Goal: Information Seeking & Learning: Check status

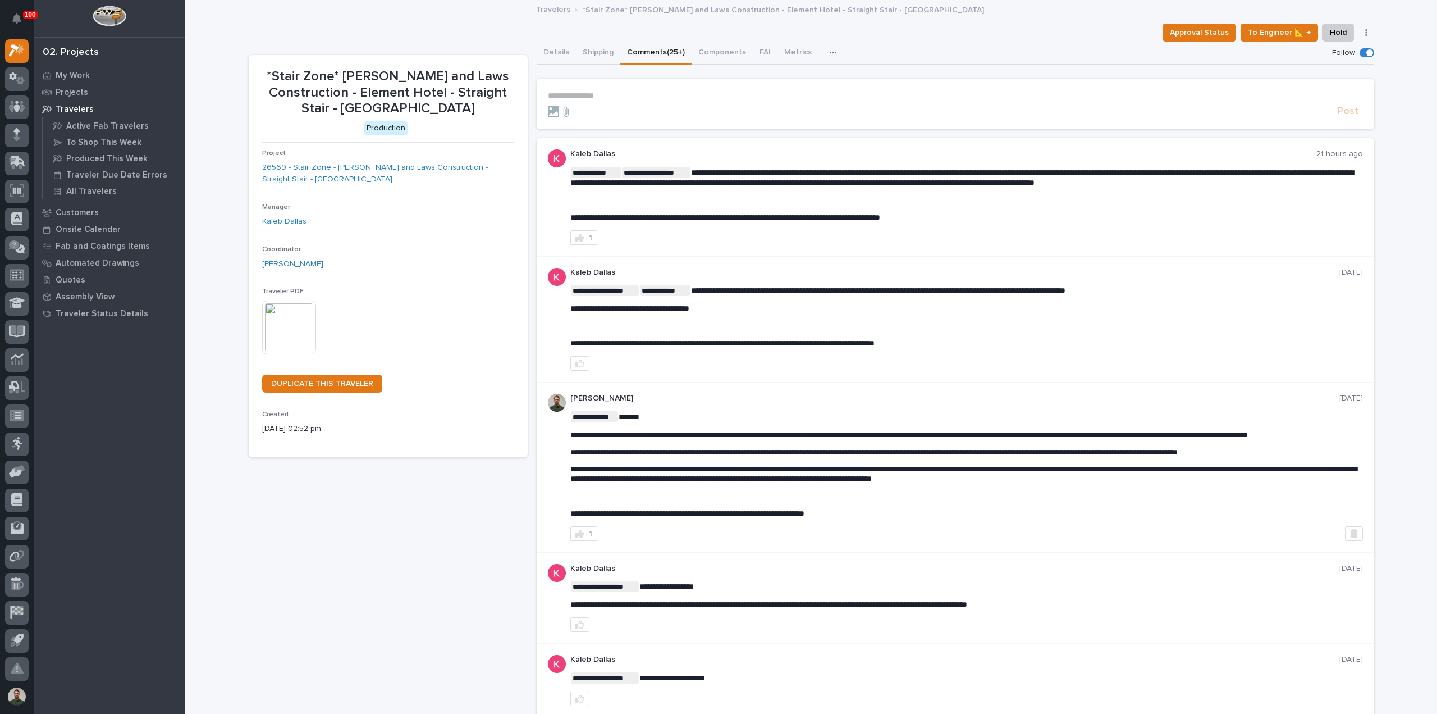
click at [811, 175] on span "**********" at bounding box center [962, 177] width 784 height 18
click at [859, 167] on p "**********" at bounding box center [966, 177] width 793 height 21
click at [916, 179] on span "**********" at bounding box center [962, 177] width 784 height 18
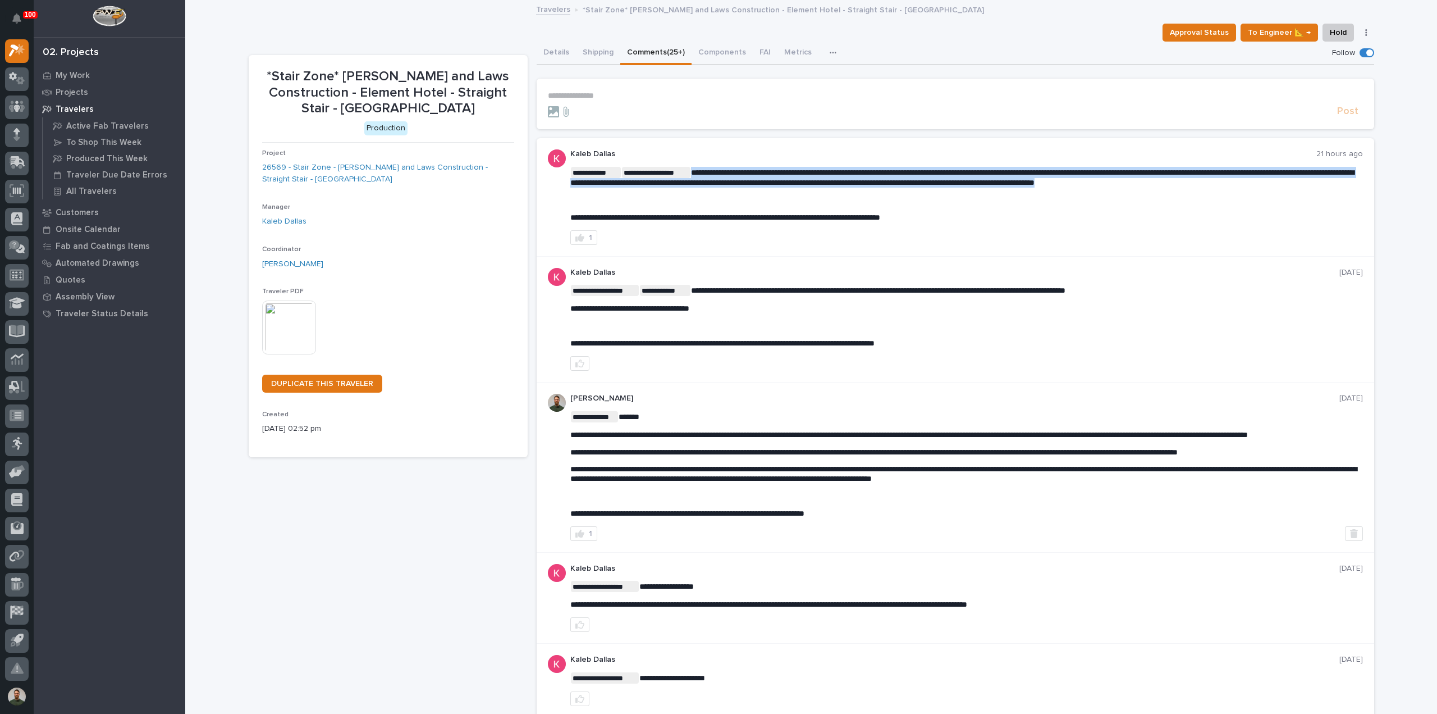
click at [916, 179] on span "**********" at bounding box center [962, 177] width 784 height 18
click at [911, 161] on div "**********" at bounding box center [966, 196] width 793 height 95
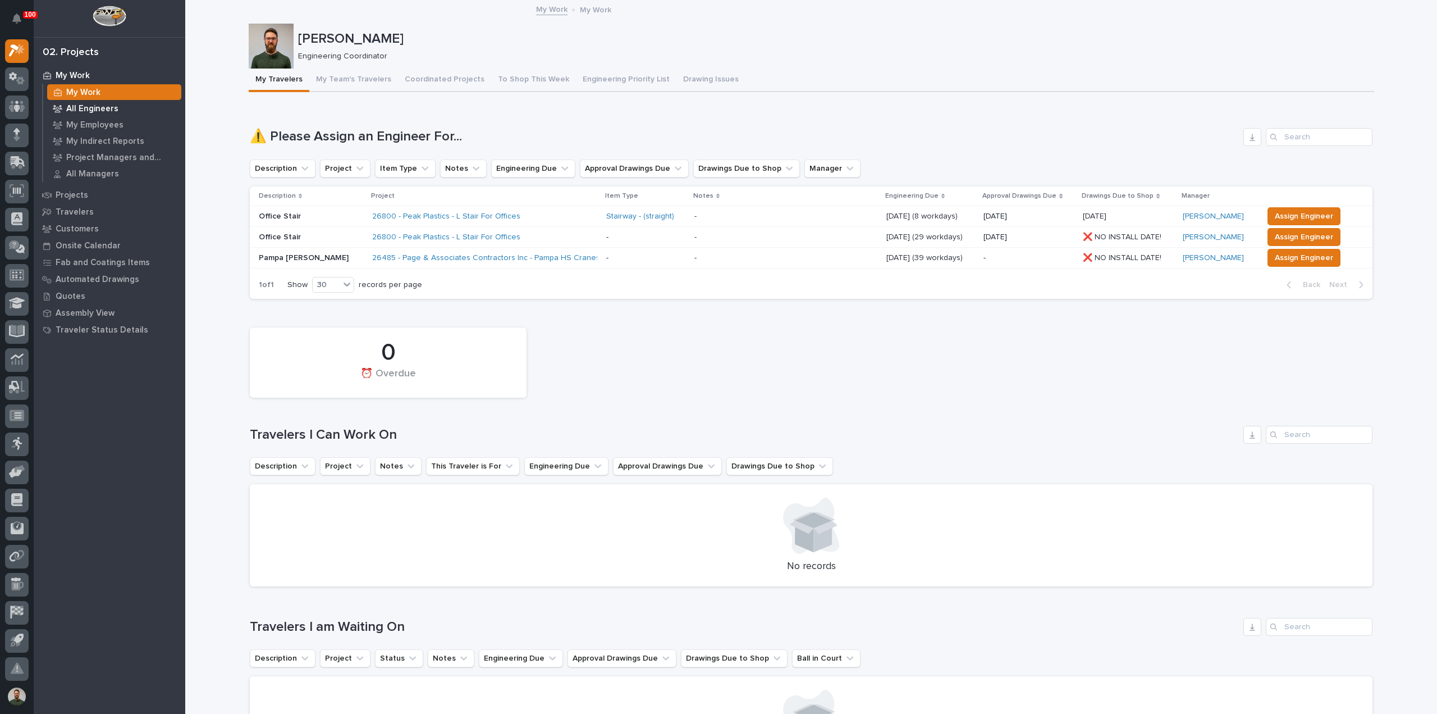
click at [82, 109] on p "All Engineers" at bounding box center [92, 109] width 52 height 10
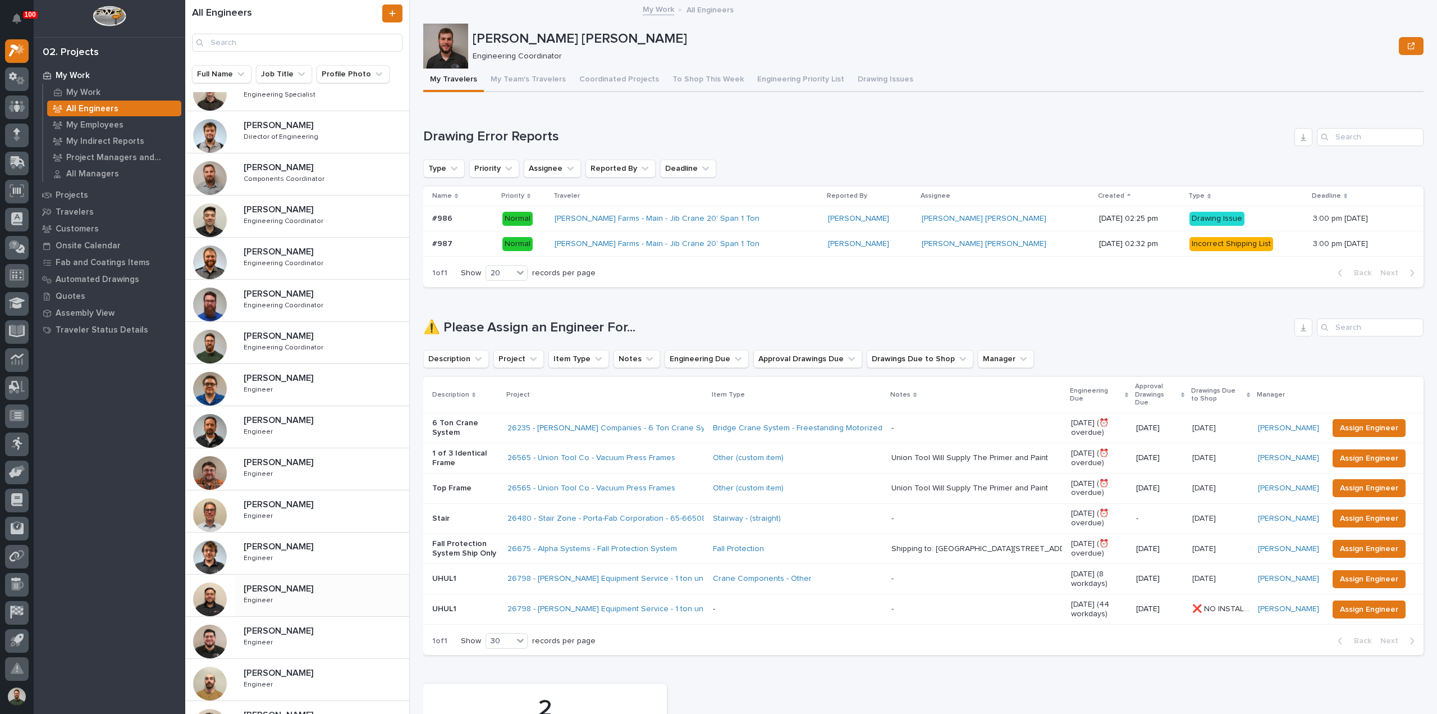
scroll to position [254, 0]
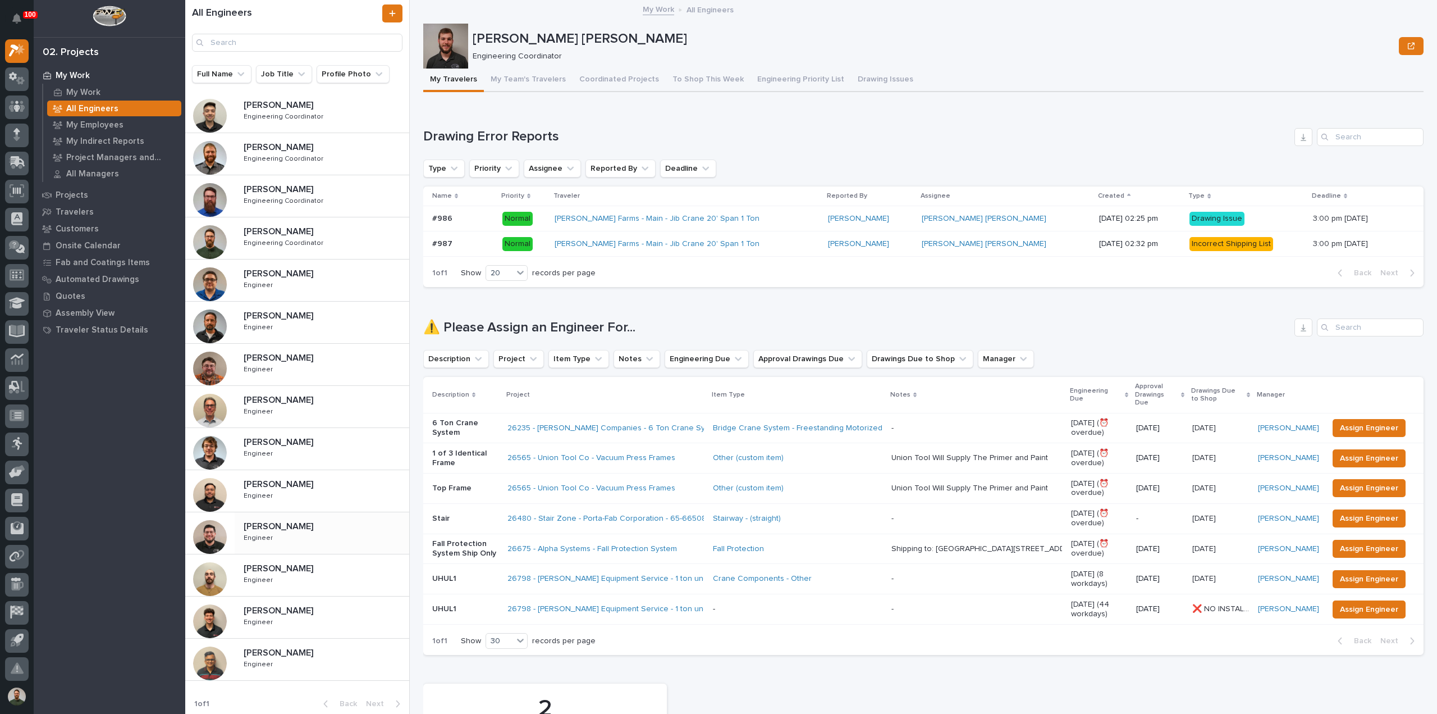
click at [305, 525] on p at bounding box center [324, 526] width 161 height 11
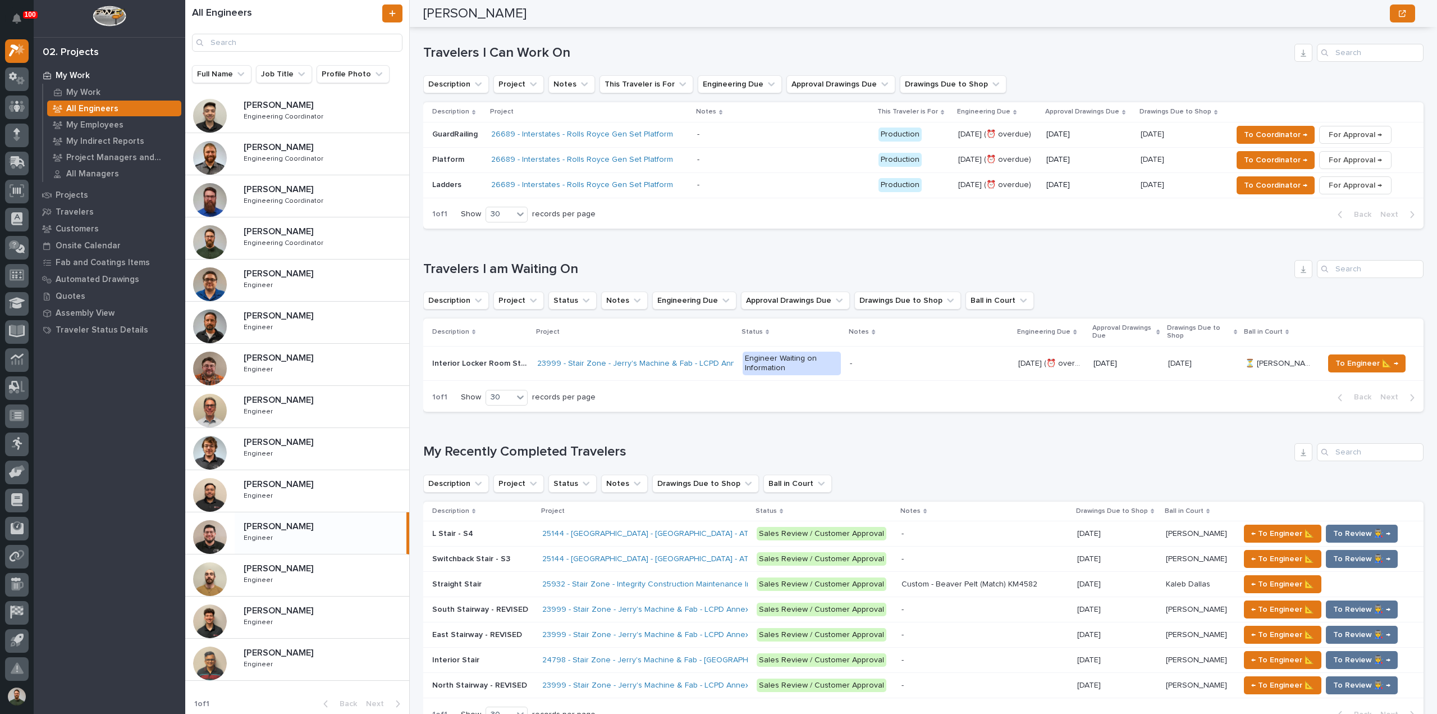
scroll to position [374, 0]
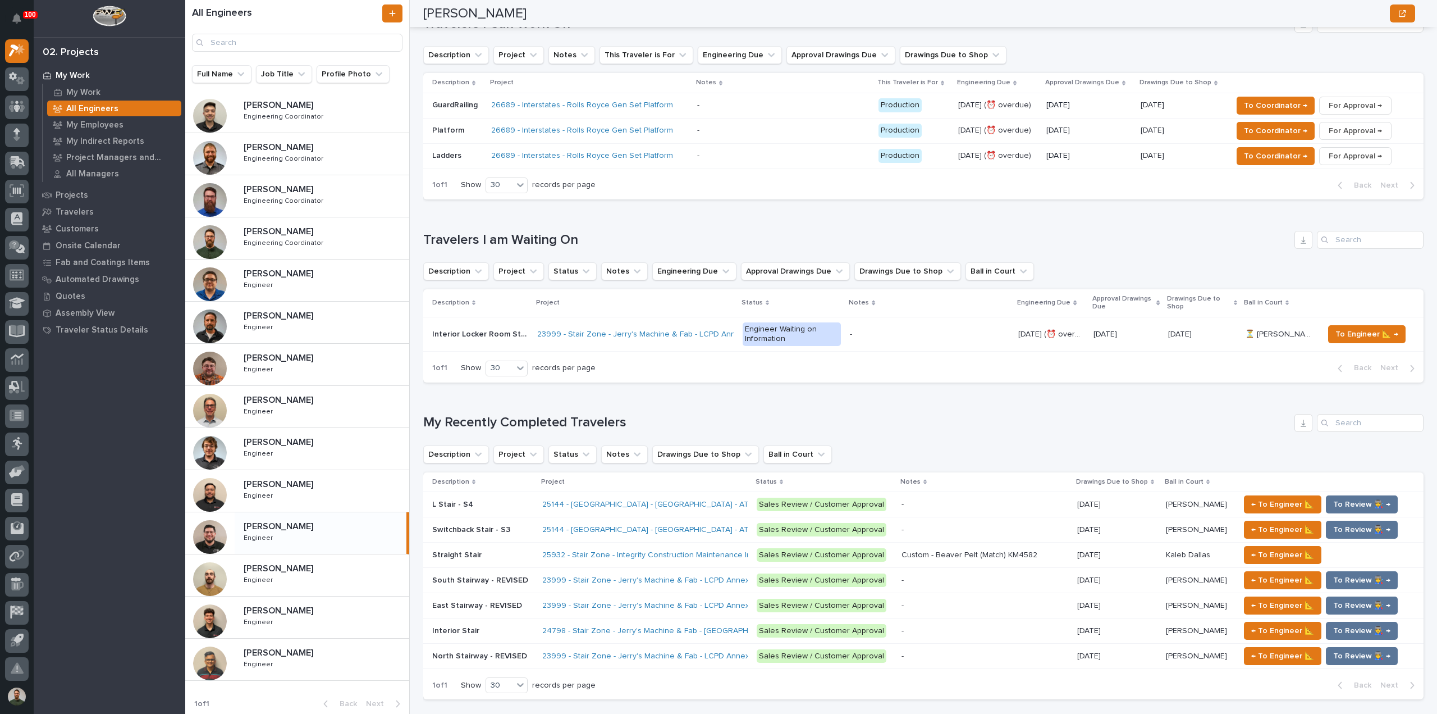
click at [593, 422] on h1 "My Recently Completed Travelers" at bounding box center [856, 422] width 867 height 16
click at [592, 422] on h1 "My Recently Completed Travelers" at bounding box center [856, 422] width 867 height 16
click at [583, 391] on div "Loading... Saving… My Recently Completed Travelers Description Project Status N…" at bounding box center [923, 549] width 1000 height 317
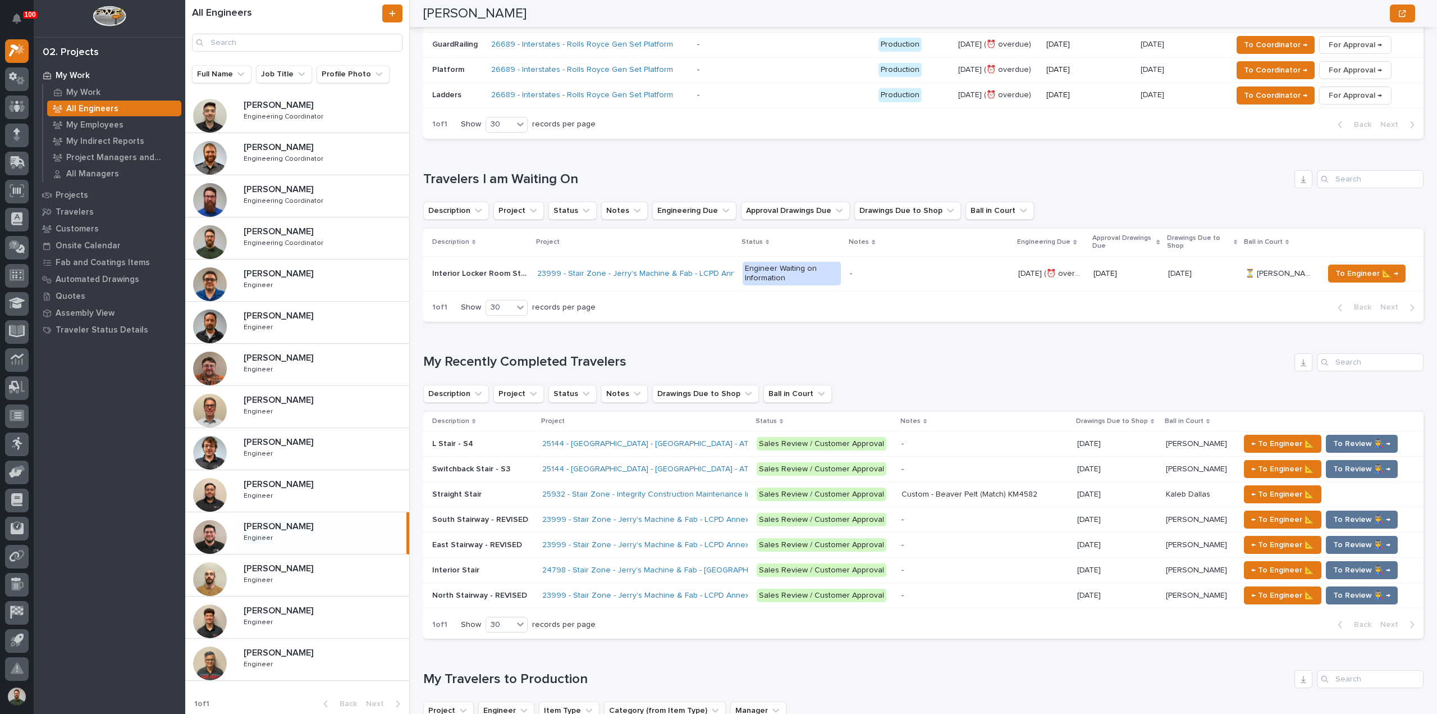
scroll to position [449, 0]
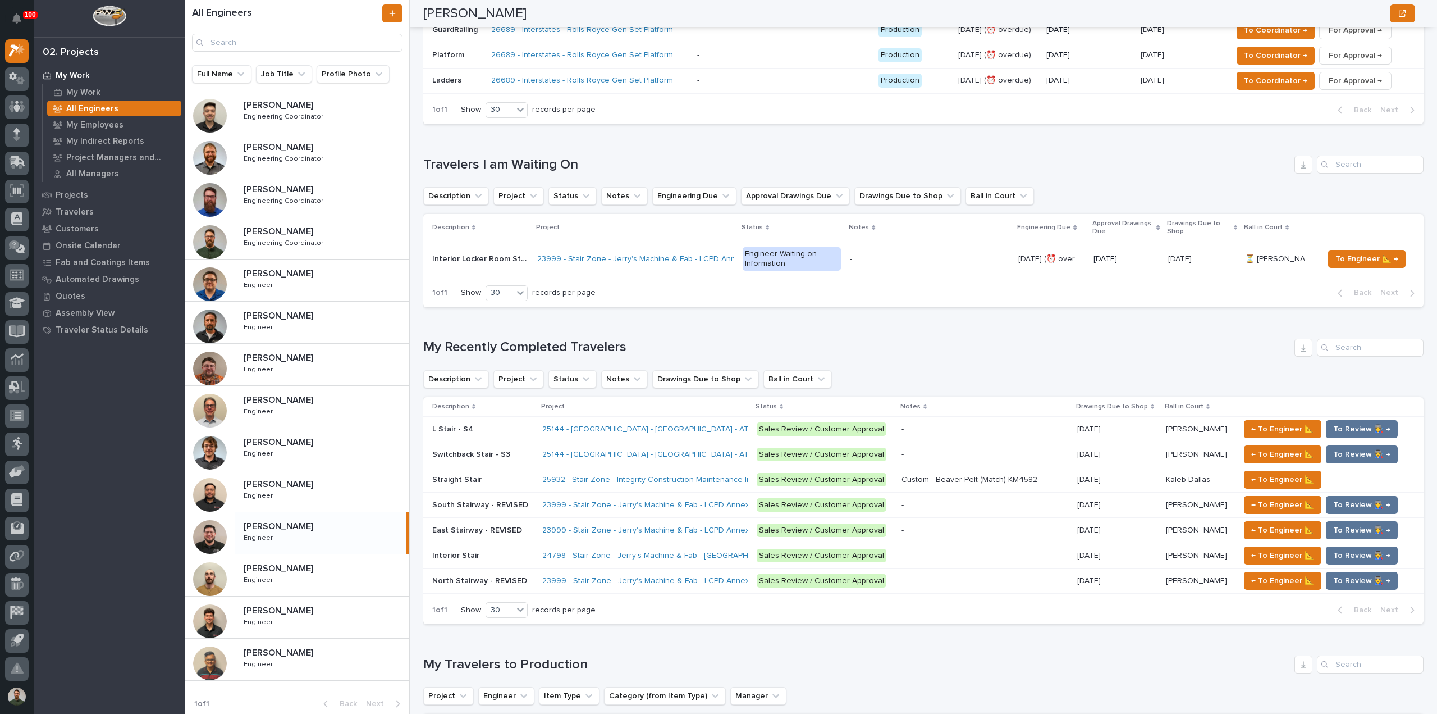
click at [475, 666] on h1 "My Travelers to Production" at bounding box center [856, 664] width 867 height 16
click at [479, 656] on h1 "My Travelers to Production" at bounding box center [856, 664] width 867 height 16
click at [492, 435] on div "L Stair - S4 L Stair - S4" at bounding box center [482, 429] width 101 height 19
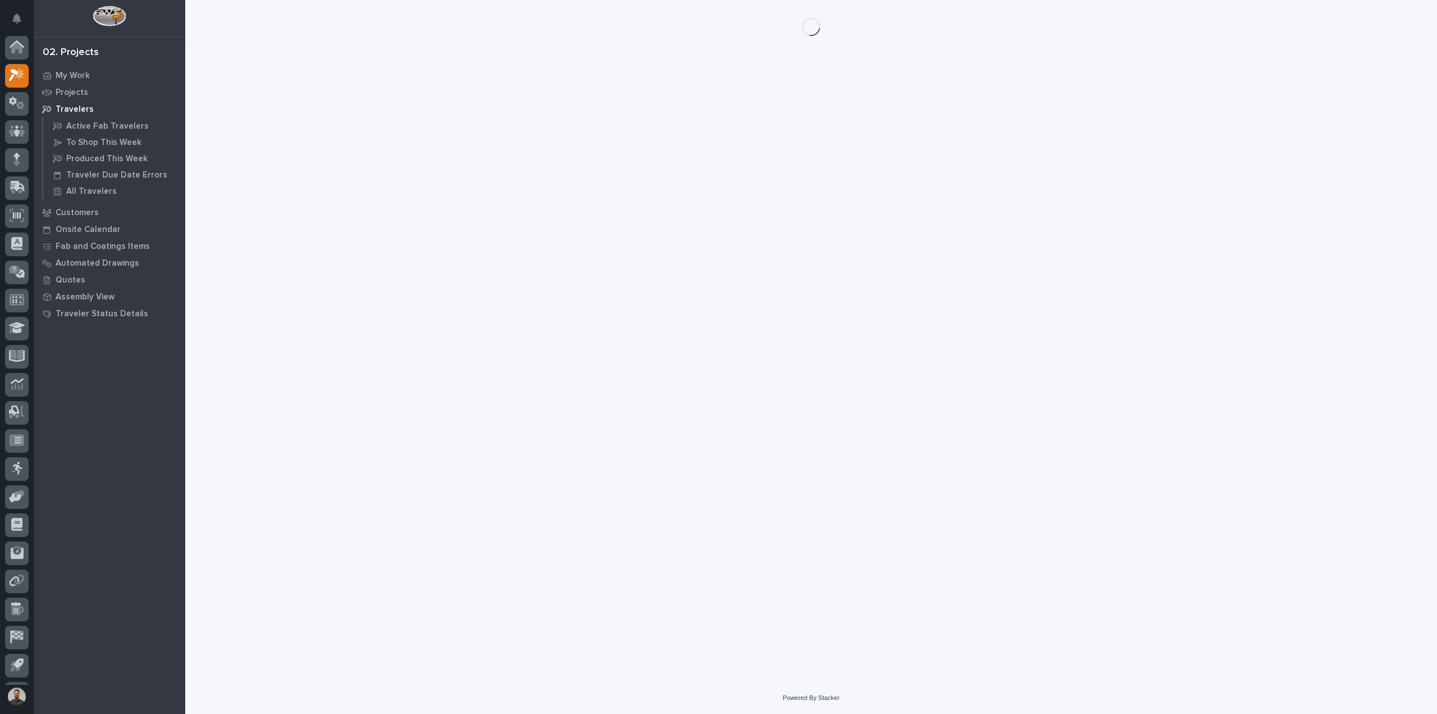
scroll to position [25, 0]
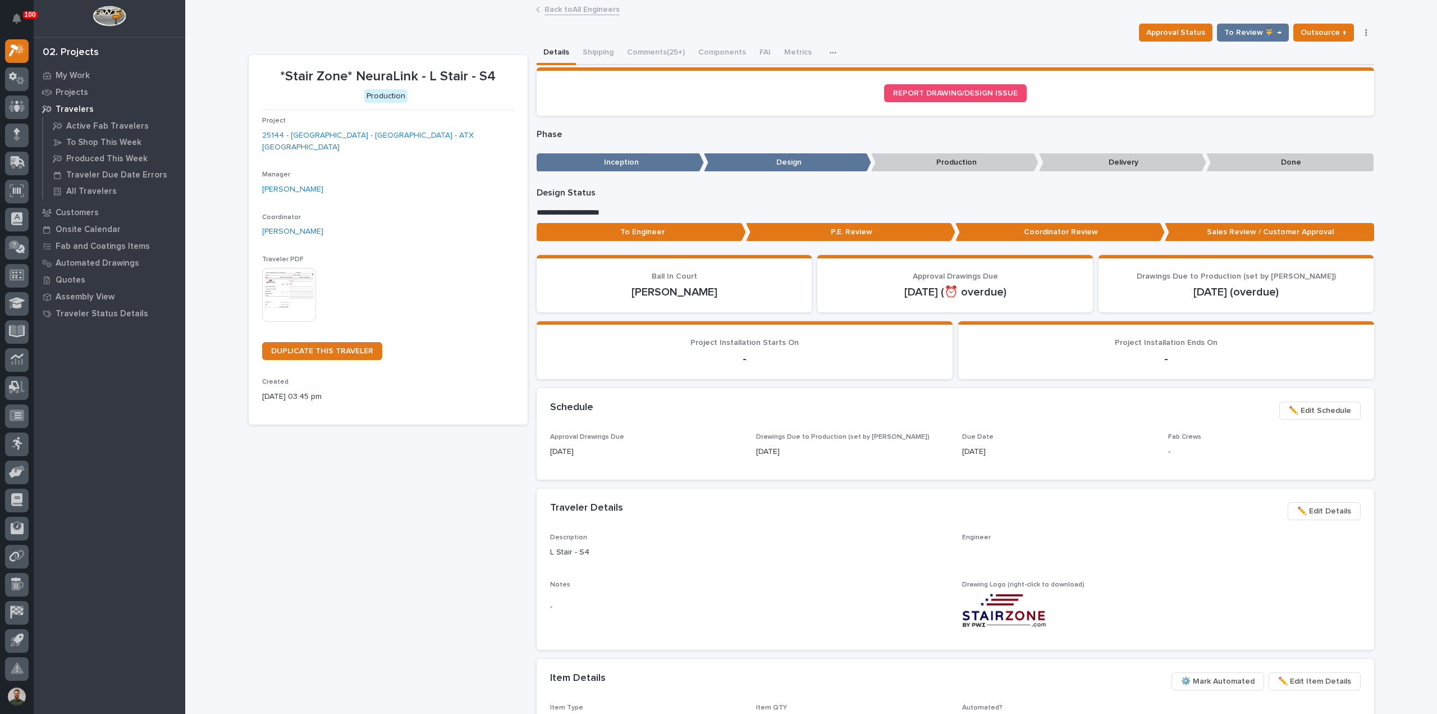
click at [655, 52] on button "Comments (25+)" at bounding box center [655, 54] width 71 height 24
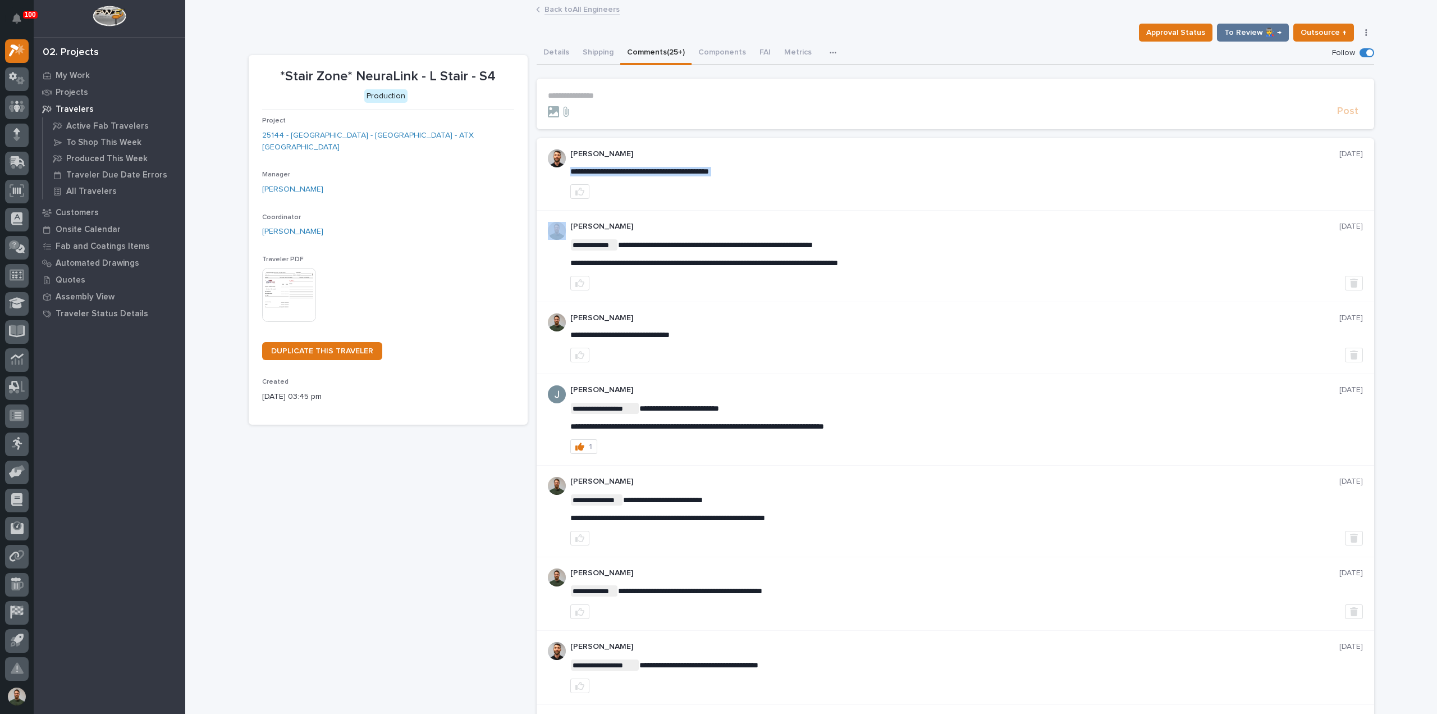
click at [684, 170] on span "**********" at bounding box center [639, 171] width 139 height 8
click at [688, 158] on p "Cole Ziegler" at bounding box center [954, 154] width 769 height 10
click at [553, 57] on button "Details" at bounding box center [556, 54] width 39 height 24
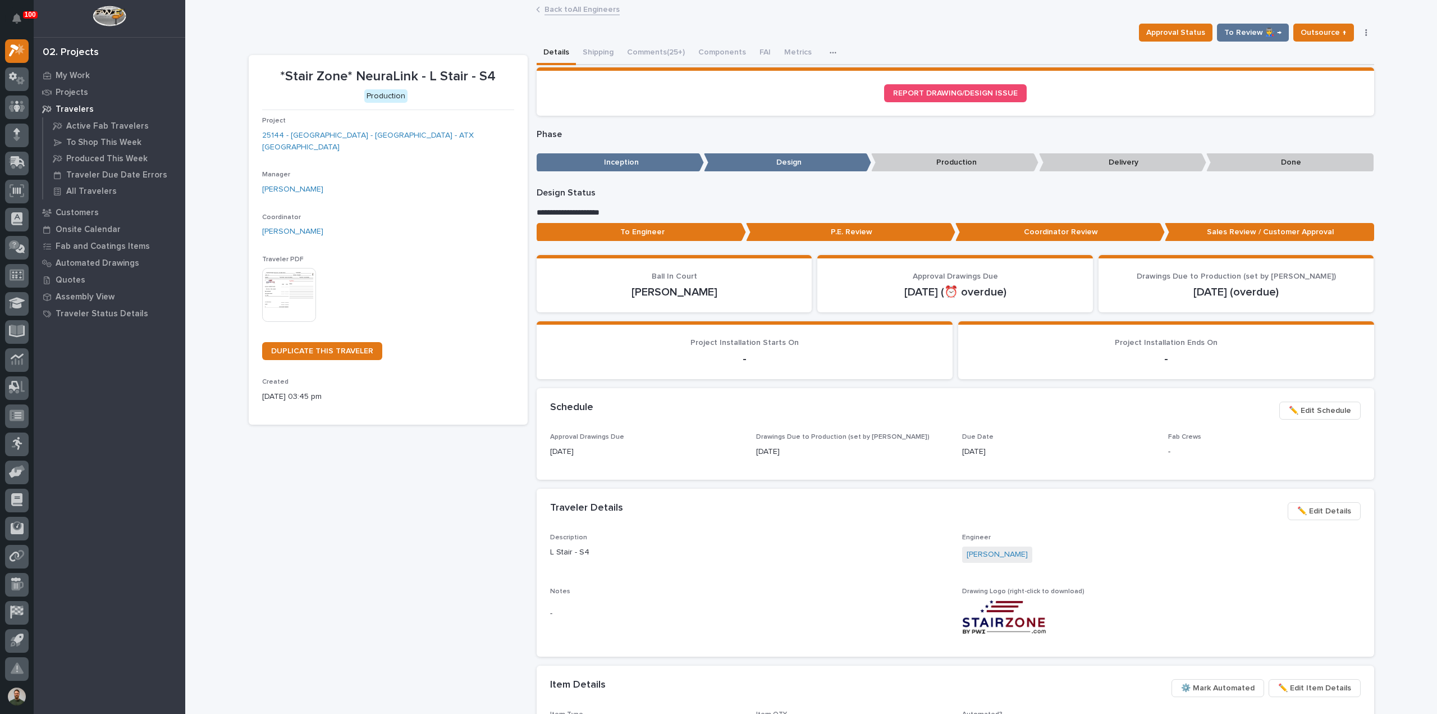
click at [770, 630] on div "Notes -" at bounding box center [749, 611] width 399 height 49
click at [464, 70] on p "*Stair Zone* NeuraLink - L Stair - S4" at bounding box center [388, 76] width 252 height 16
click at [454, 44] on div "**********" at bounding box center [812, 518] width 1126 height 953
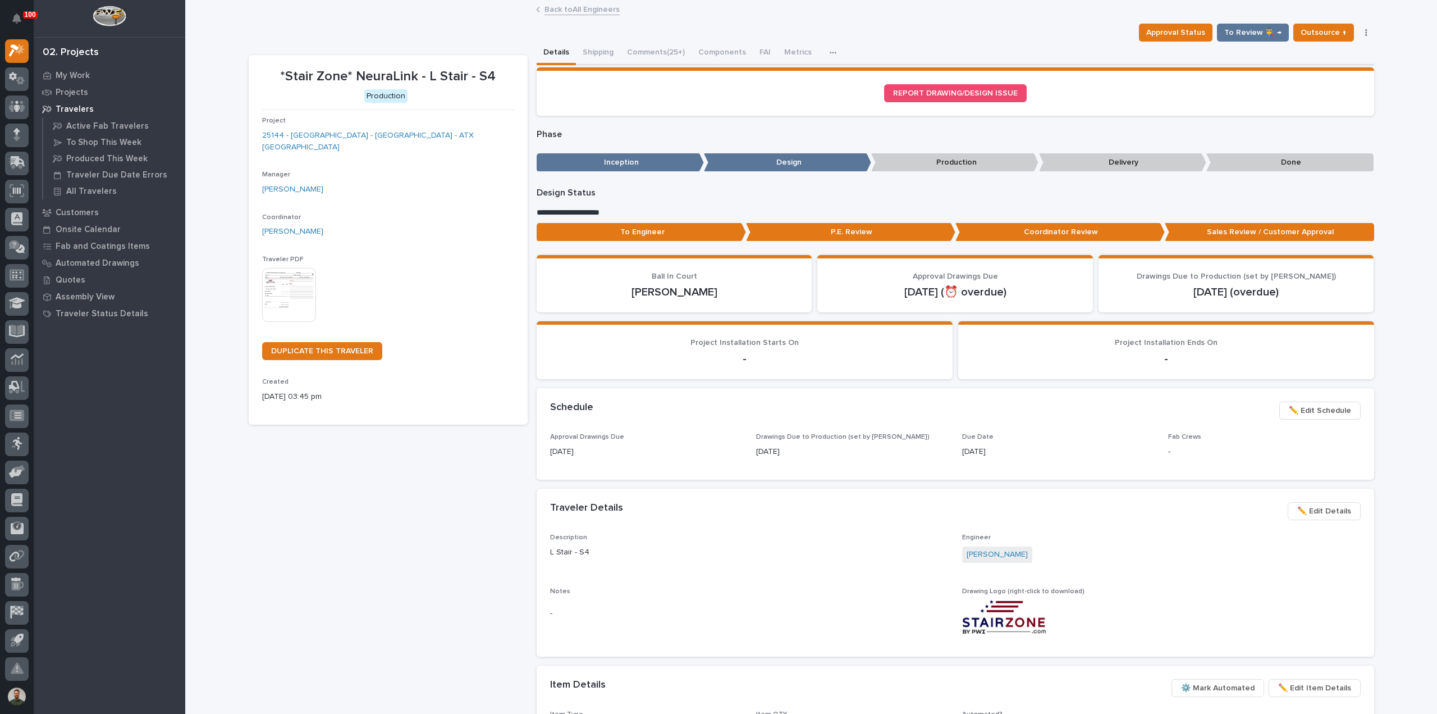
click at [412, 80] on p "*Stair Zone* NeuraLink - L Stair - S4" at bounding box center [388, 76] width 252 height 16
click at [413, 80] on p "*Stair Zone* NeuraLink - L Stair - S4" at bounding box center [388, 76] width 252 height 16
click at [412, 80] on p "*Stair Zone* NeuraLink - L Stair - S4" at bounding box center [388, 76] width 252 height 16
click at [443, 129] on div "Project 25144 - Stair Zone - NeuraLink - ATX Stair Towers" at bounding box center [388, 139] width 252 height 45
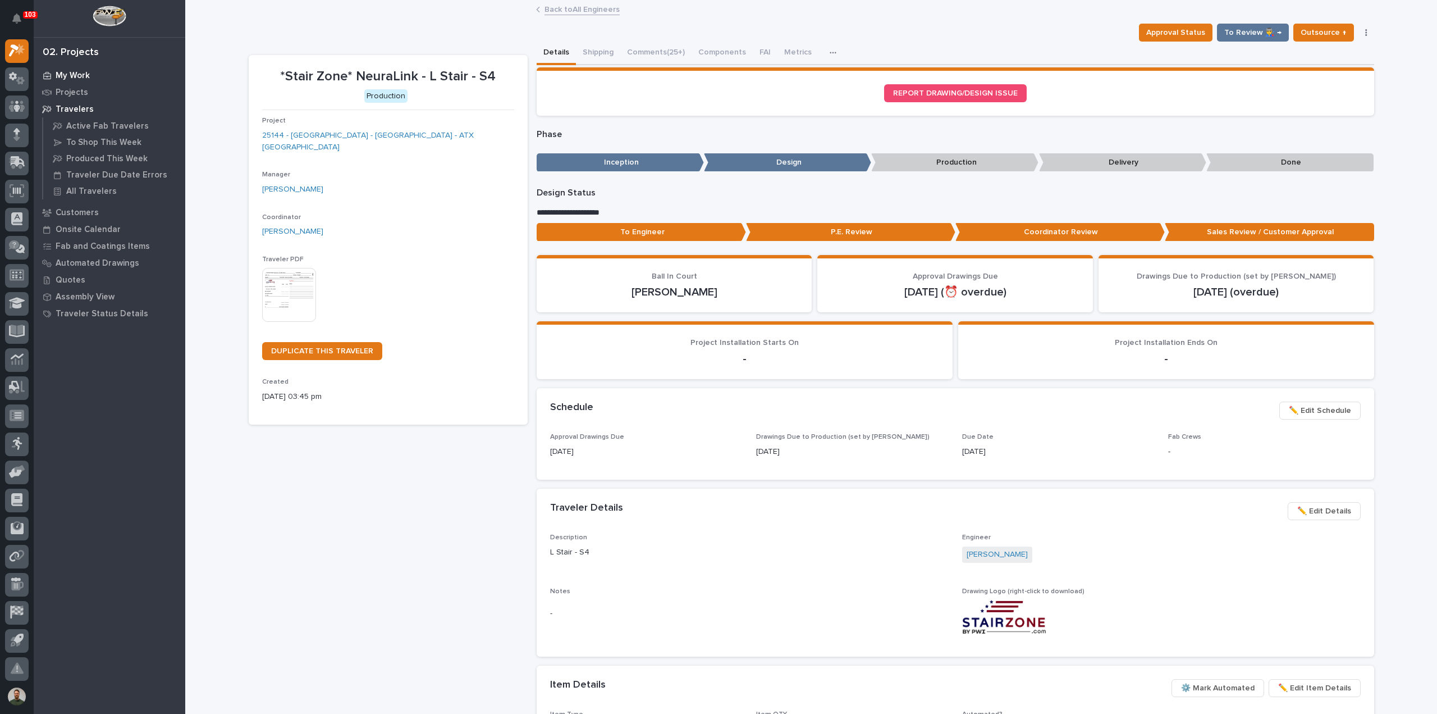
click at [70, 70] on div "My Work" at bounding box center [109, 75] width 146 height 16
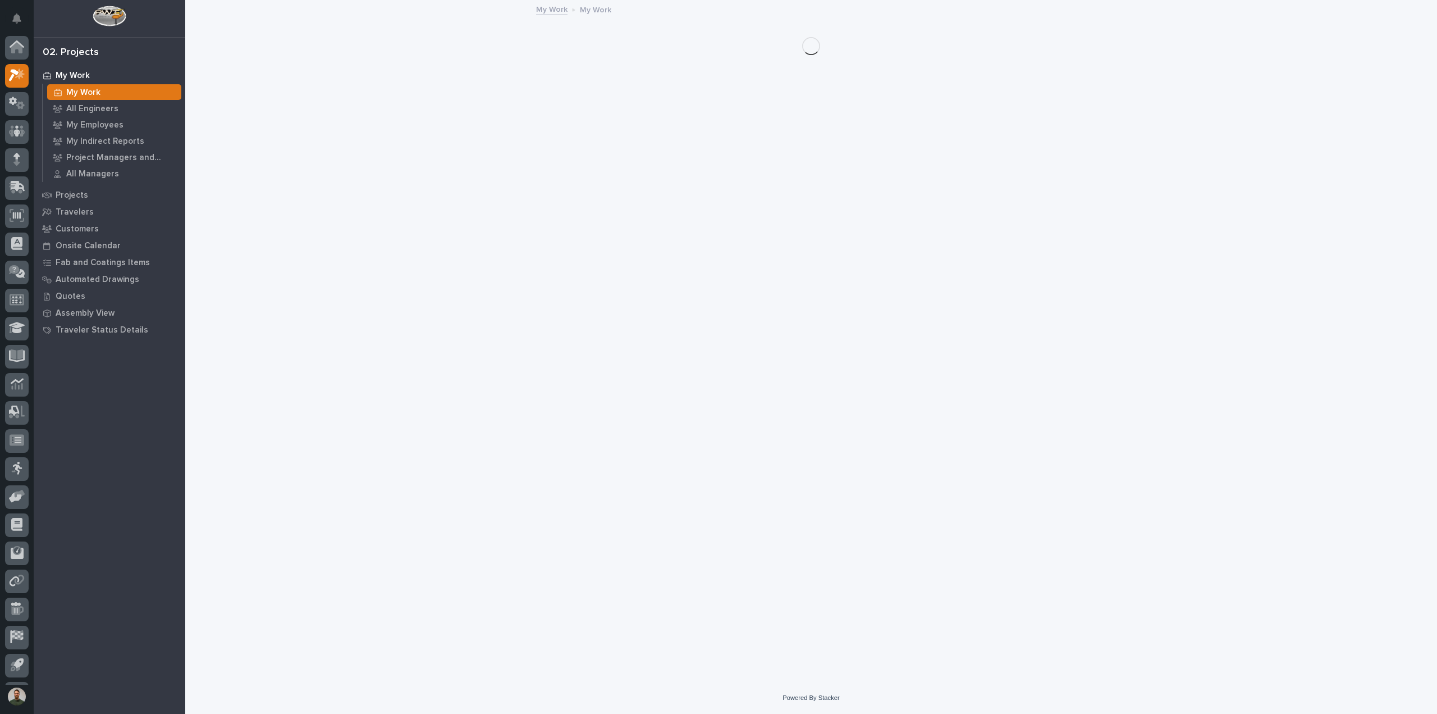
scroll to position [25, 0]
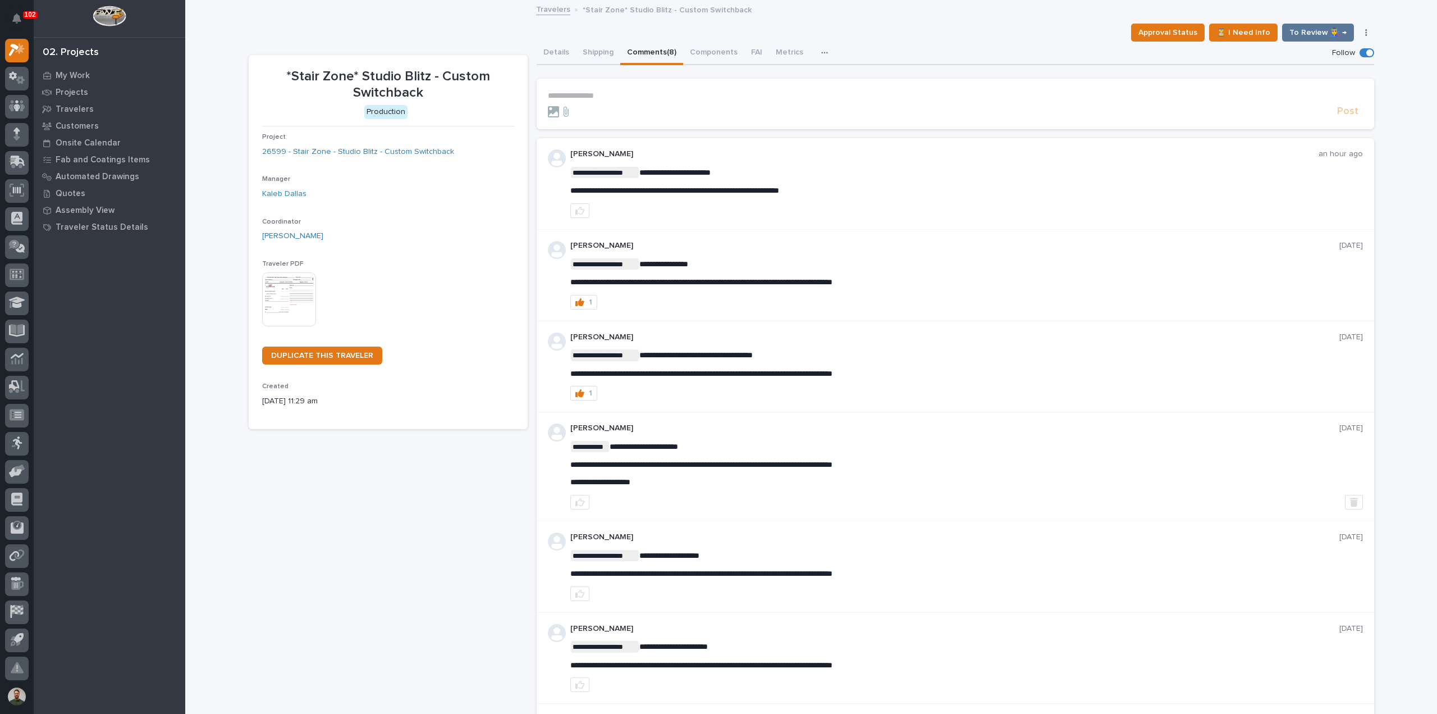
scroll to position [25, 0]
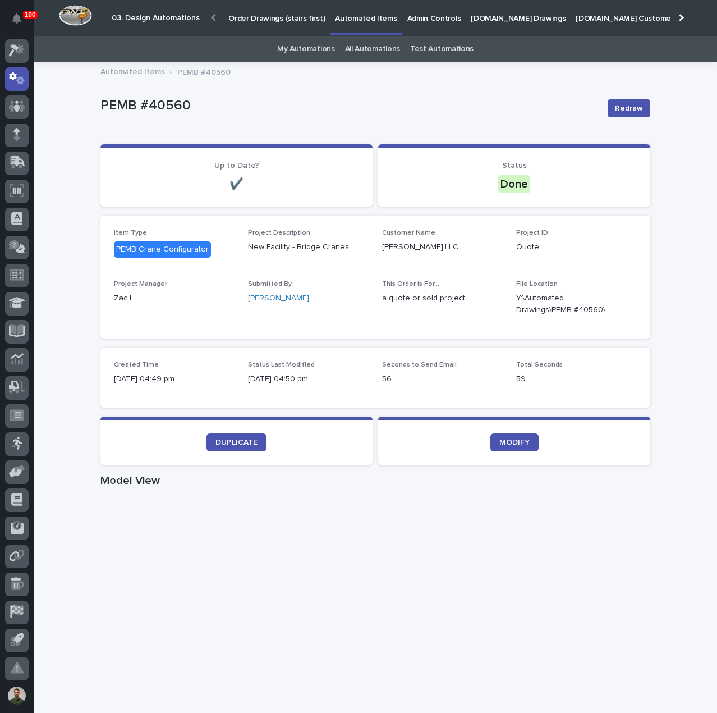
scroll to position [26, 0]
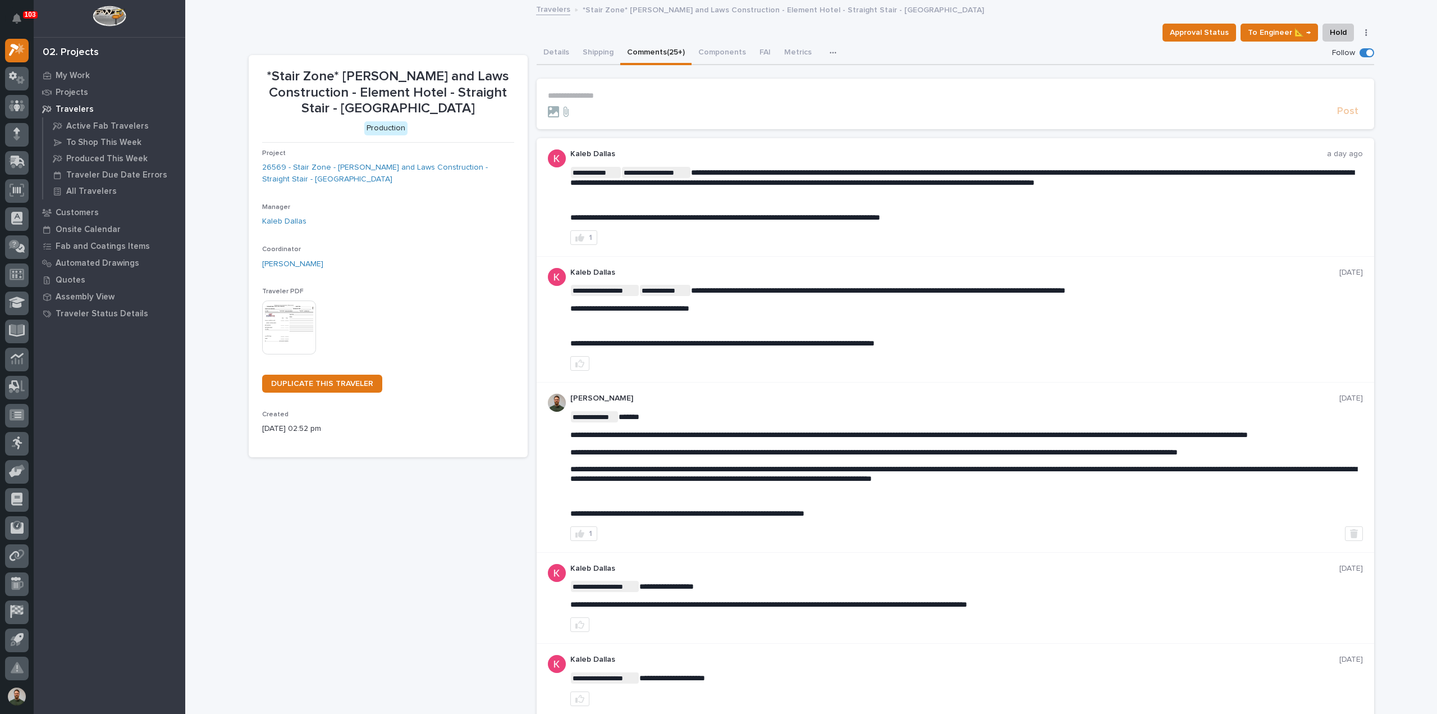
scroll to position [25, 0]
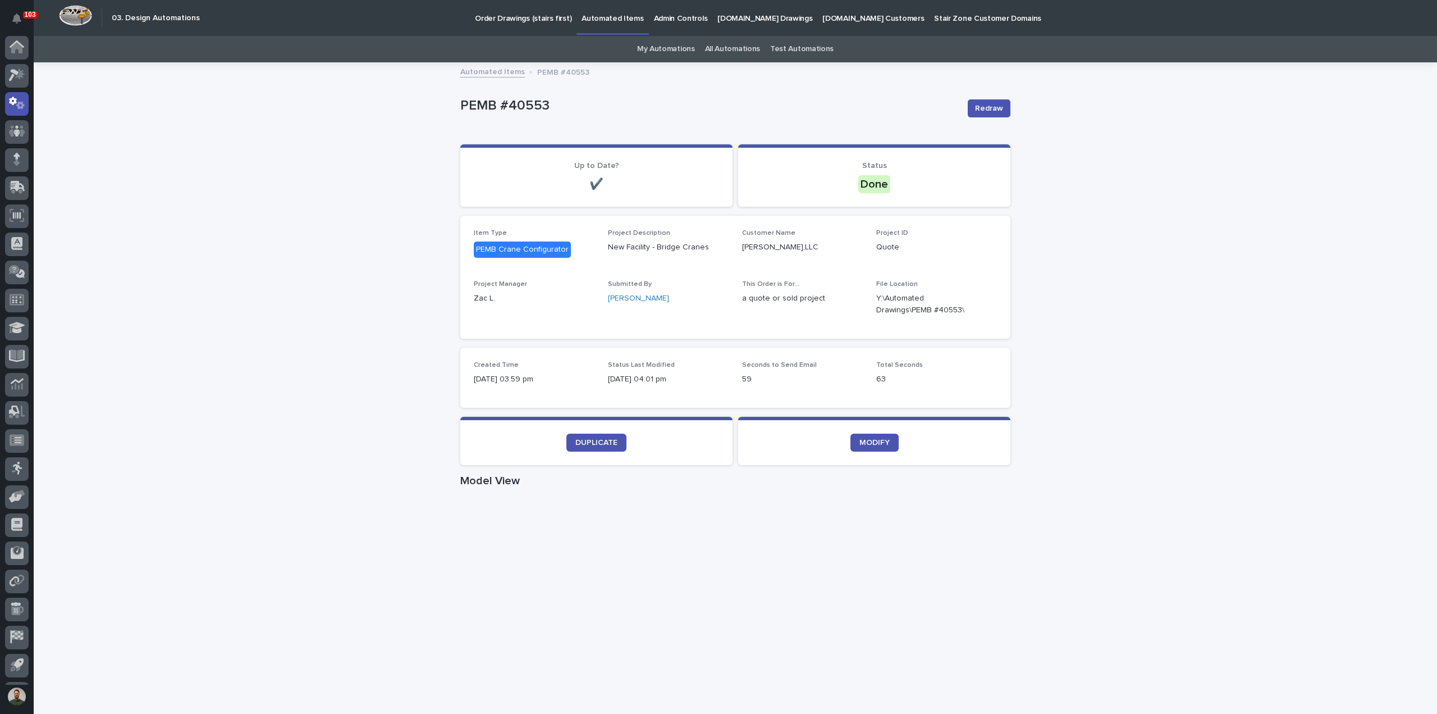
scroll to position [25, 0]
click at [979, 308] on icon "button" at bounding box center [983, 304] width 9 height 9
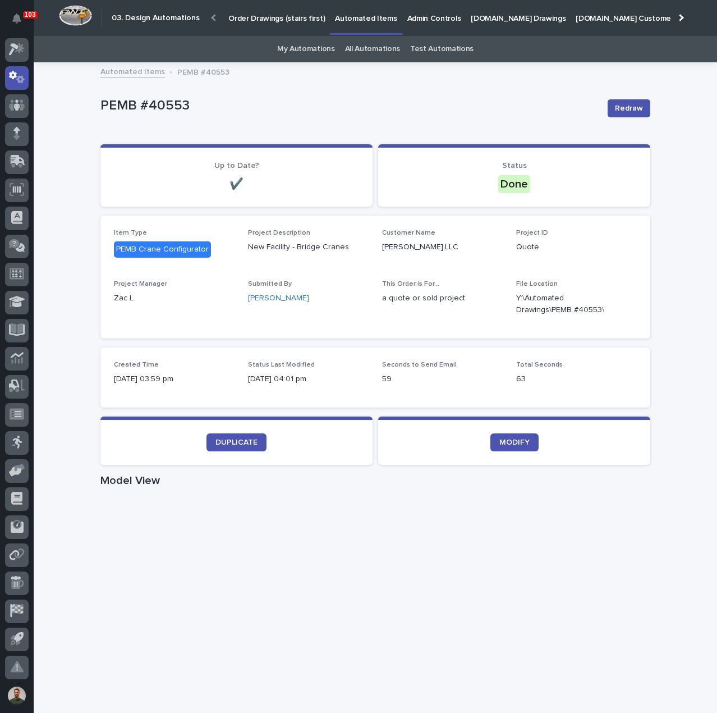
scroll to position [26, 0]
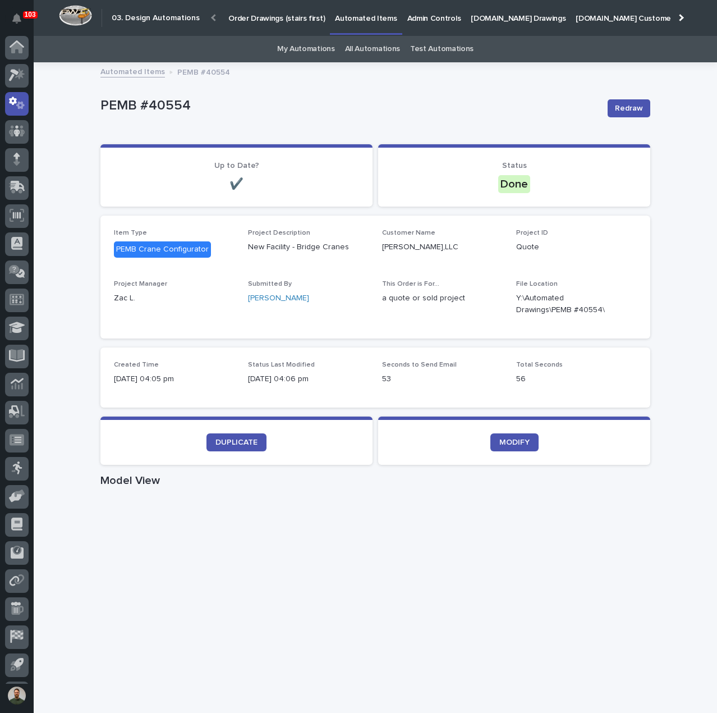
scroll to position [26, 0]
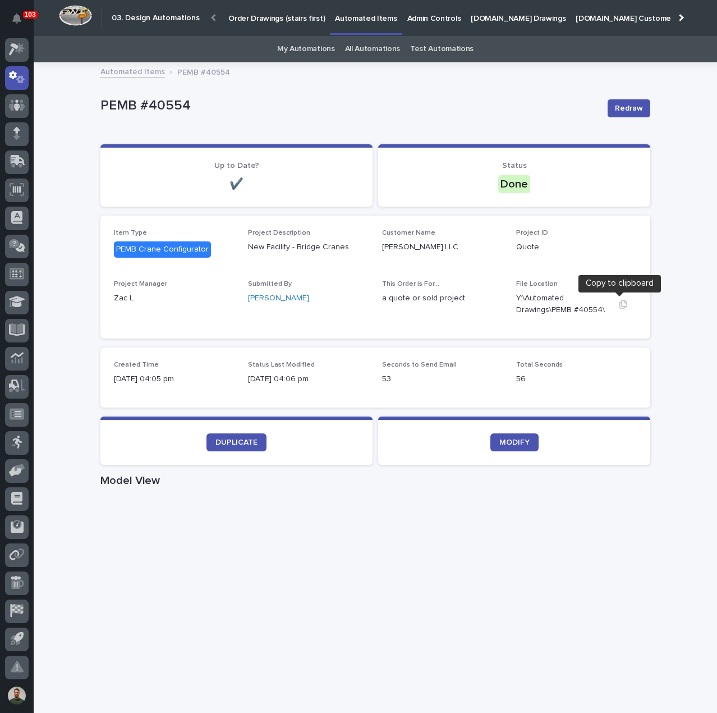
click at [620, 306] on icon "button" at bounding box center [624, 304] width 8 height 8
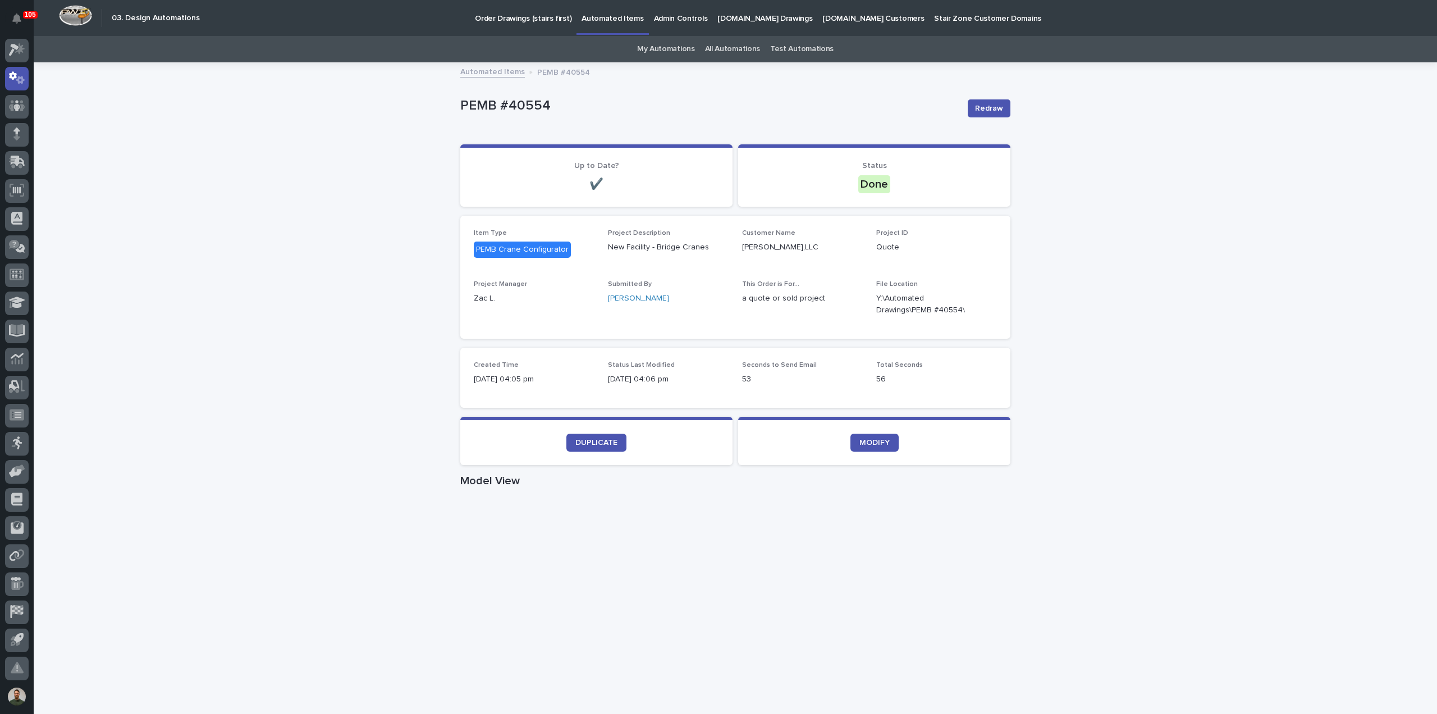
scroll to position [25, 0]
click at [717, 304] on button "button" at bounding box center [983, 304] width 27 height 9
click at [353, 97] on div "Loading... Saving… Loading... Saving… PEMB #40554 Redraw PEMB #40554 Redraw Sor…" at bounding box center [735, 649] width 1403 height 1173
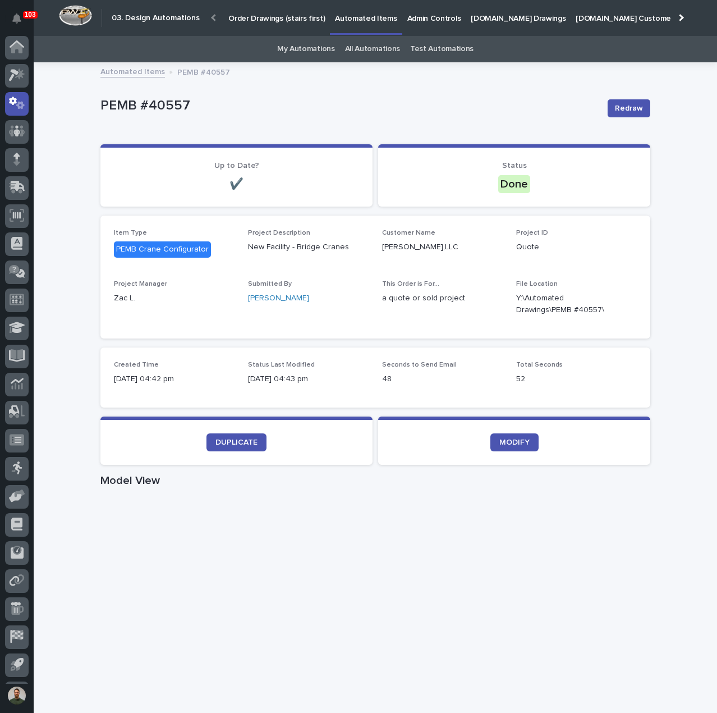
scroll to position [26, 0]
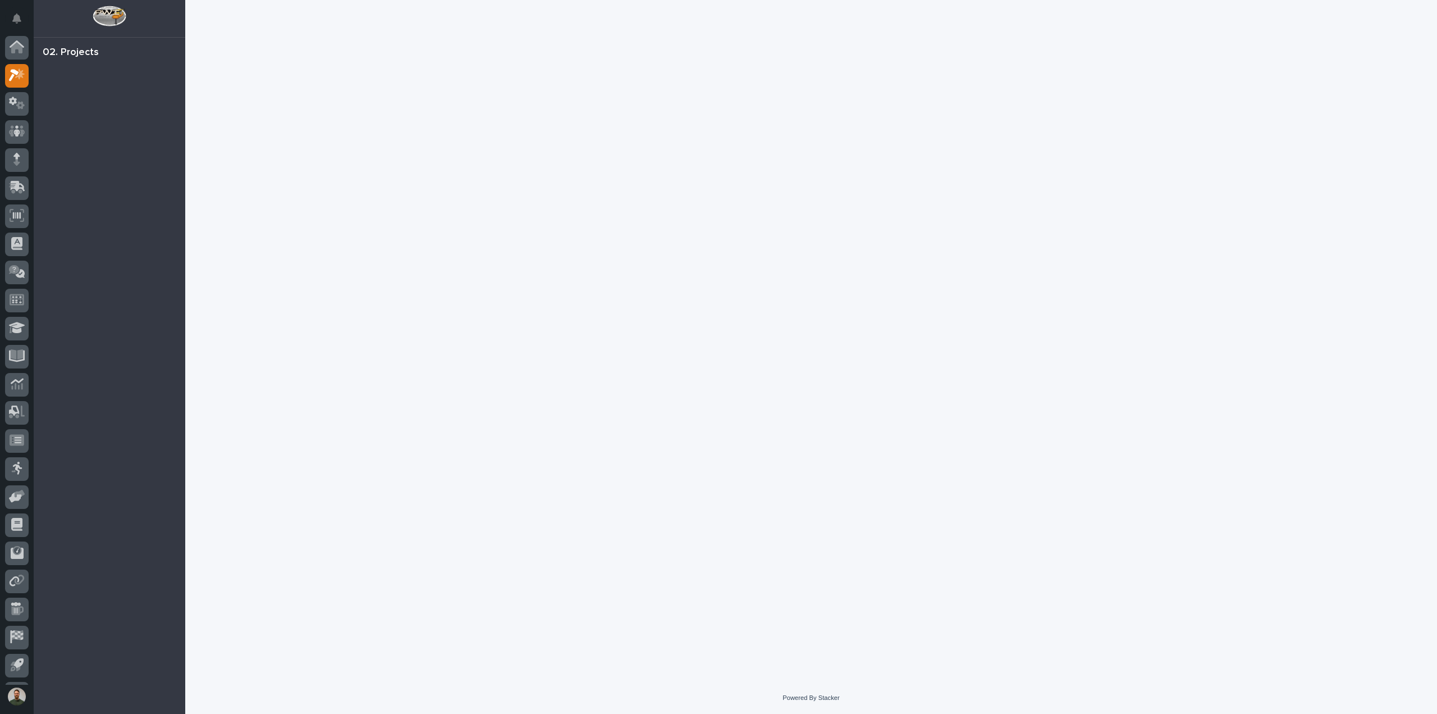
scroll to position [25, 0]
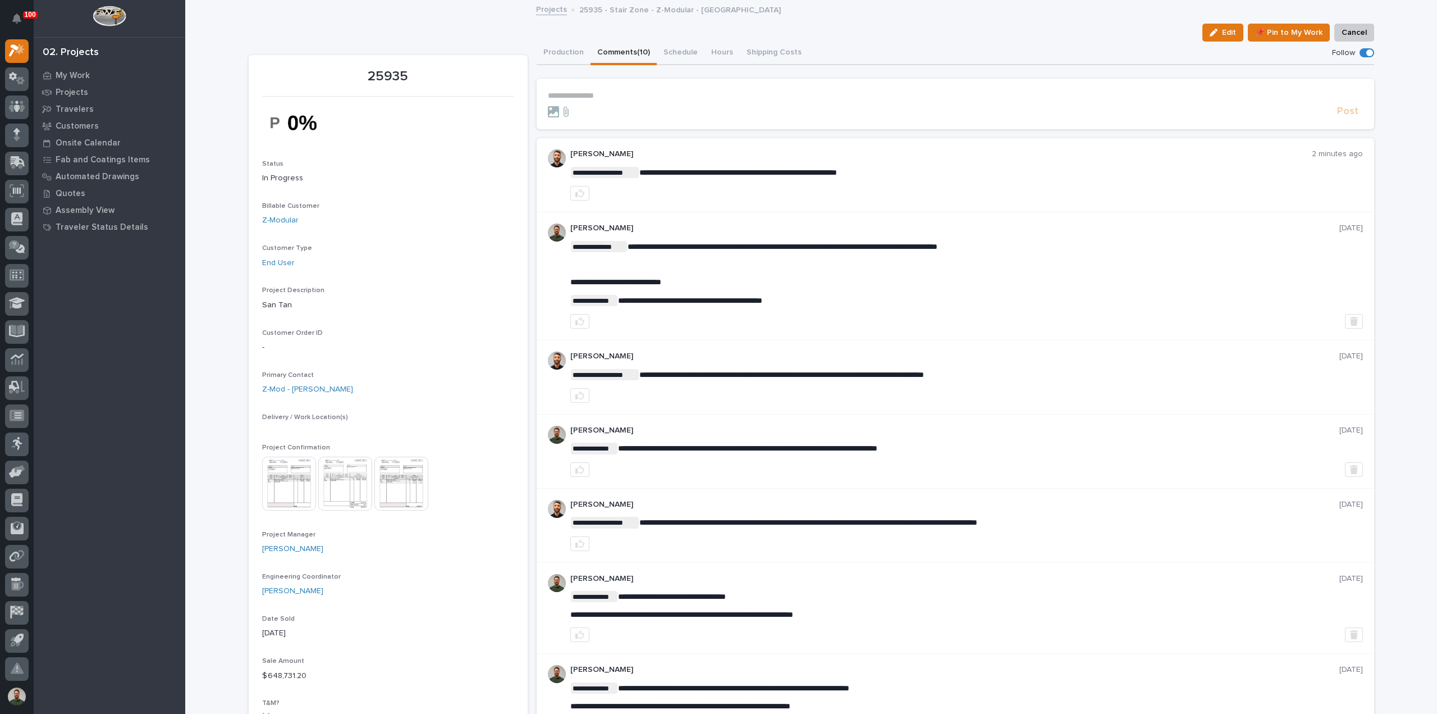
click at [614, 100] on div "**********" at bounding box center [955, 96] width 815 height 10
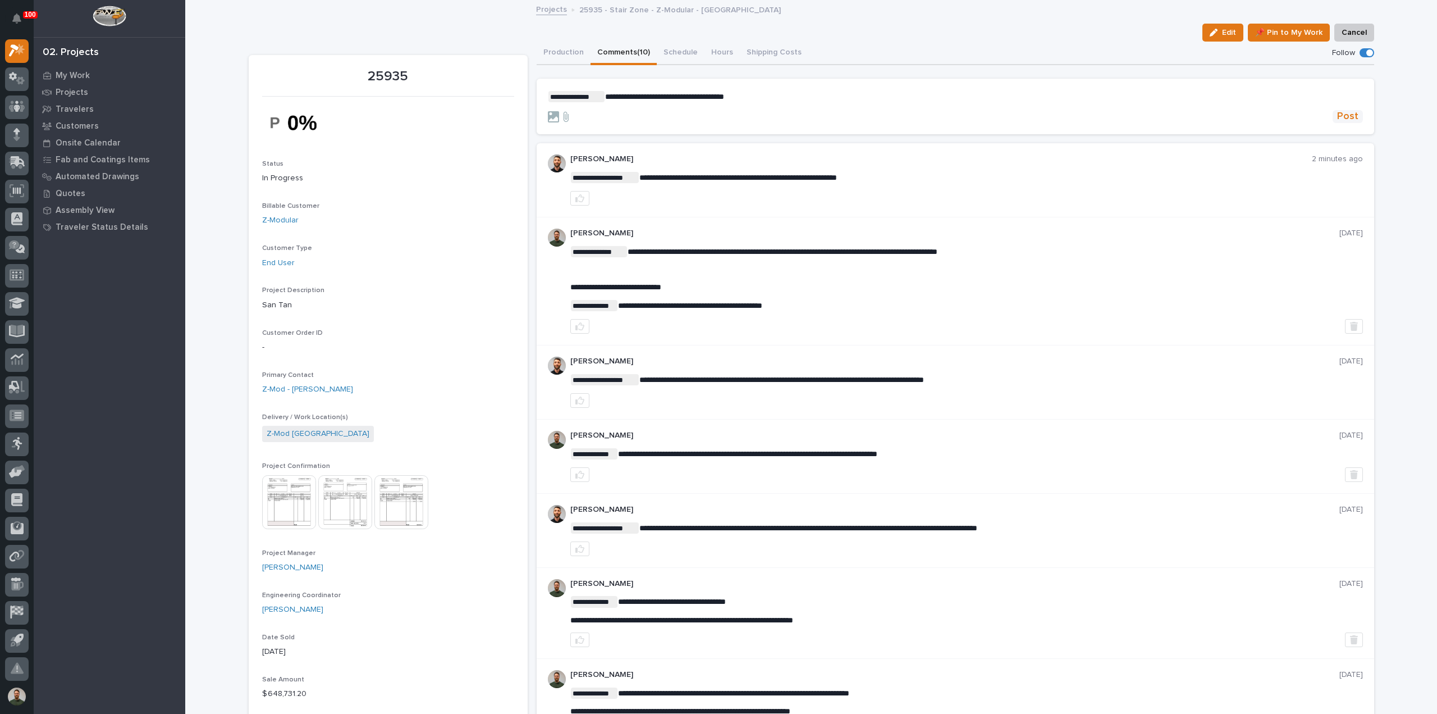
click at [1352, 120] on span "Post" at bounding box center [1347, 116] width 21 height 13
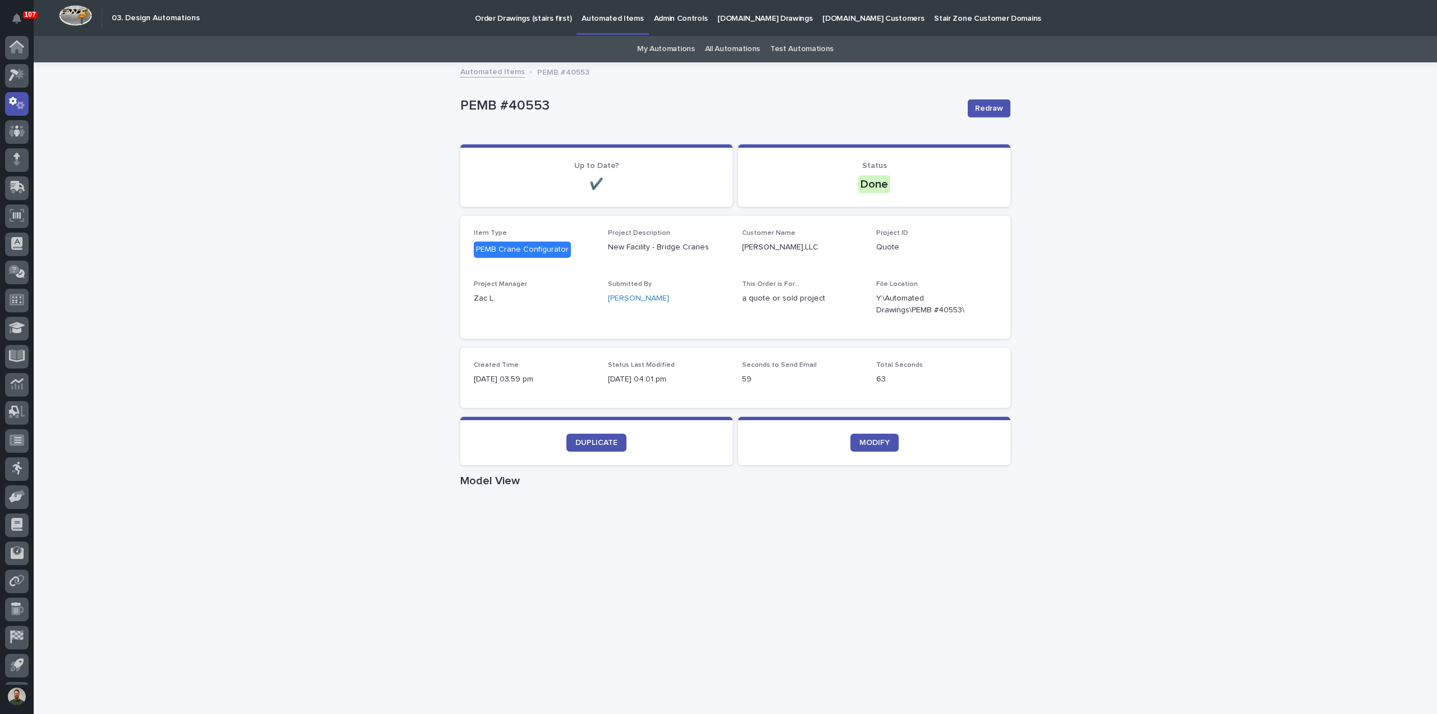
scroll to position [25, 0]
click at [980, 308] on icon "button" at bounding box center [984, 304] width 8 height 8
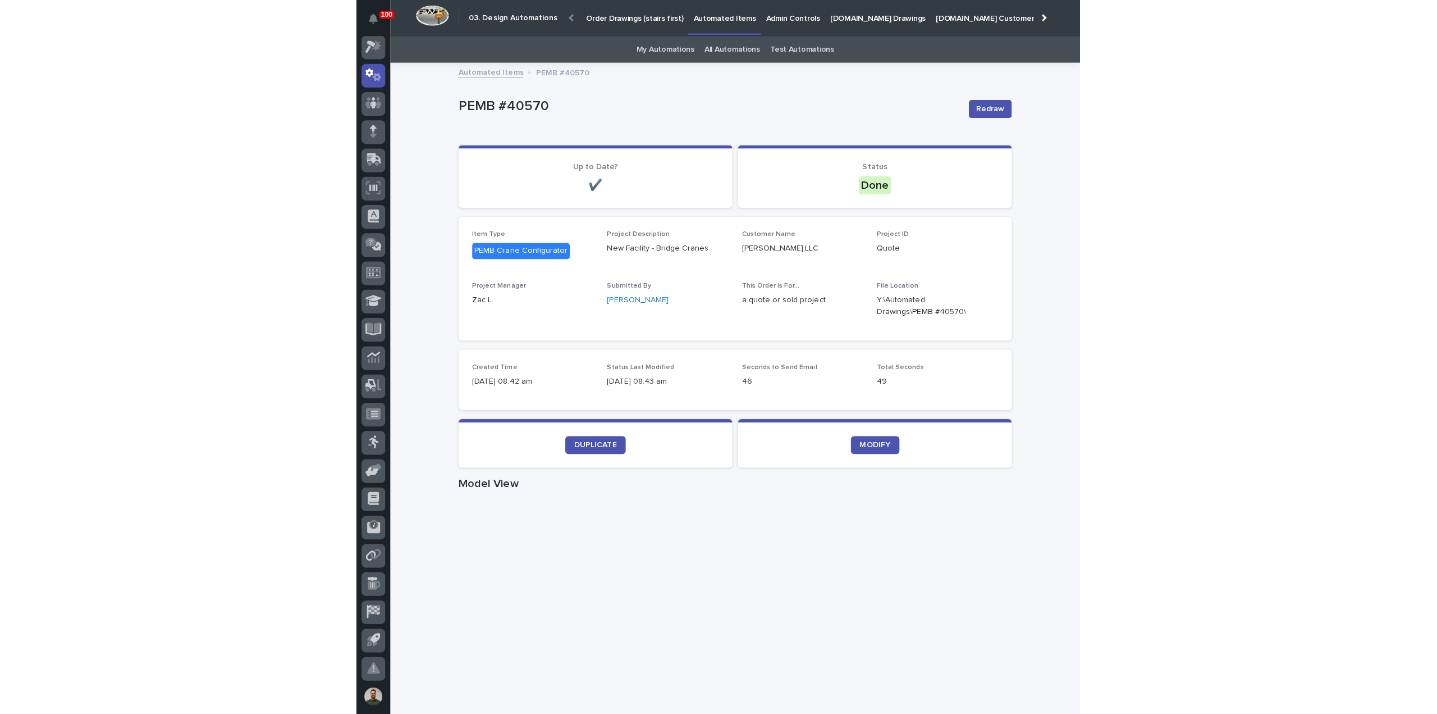
scroll to position [25, 0]
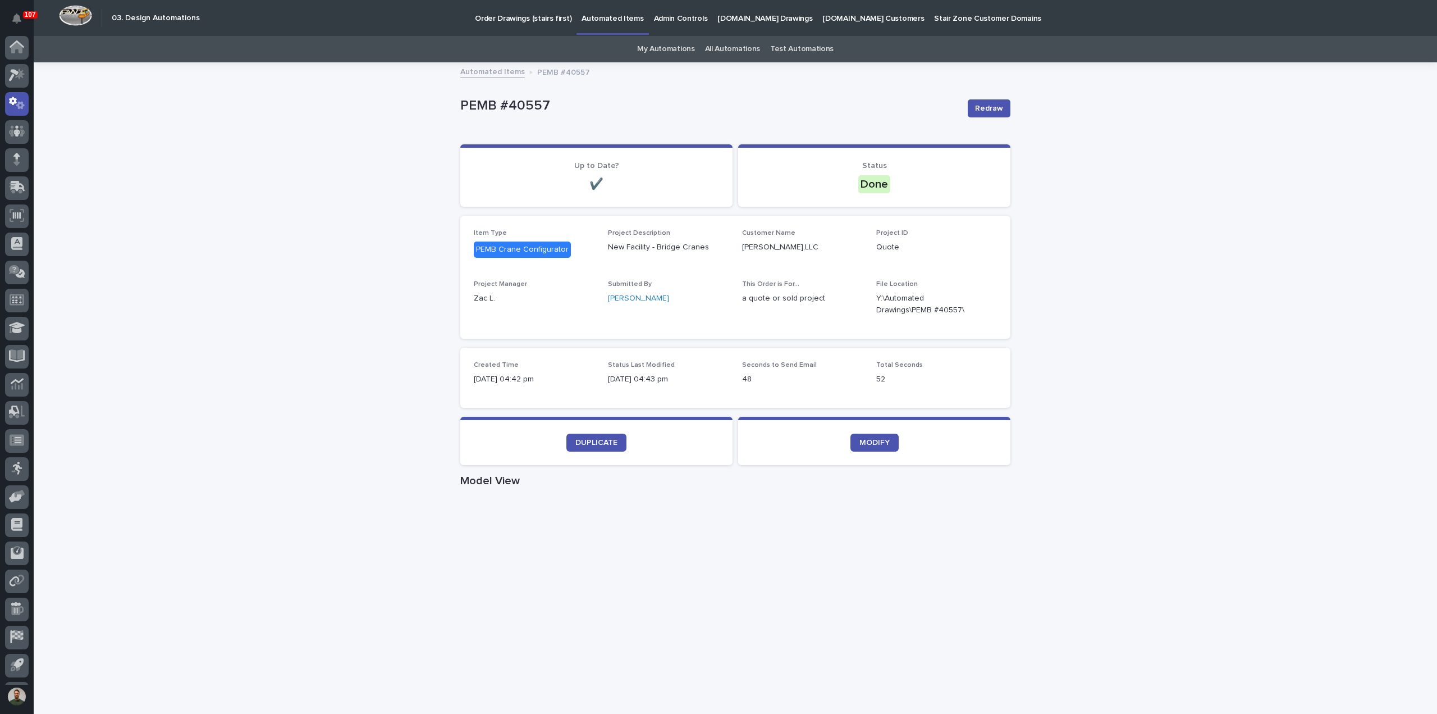
scroll to position [25, 0]
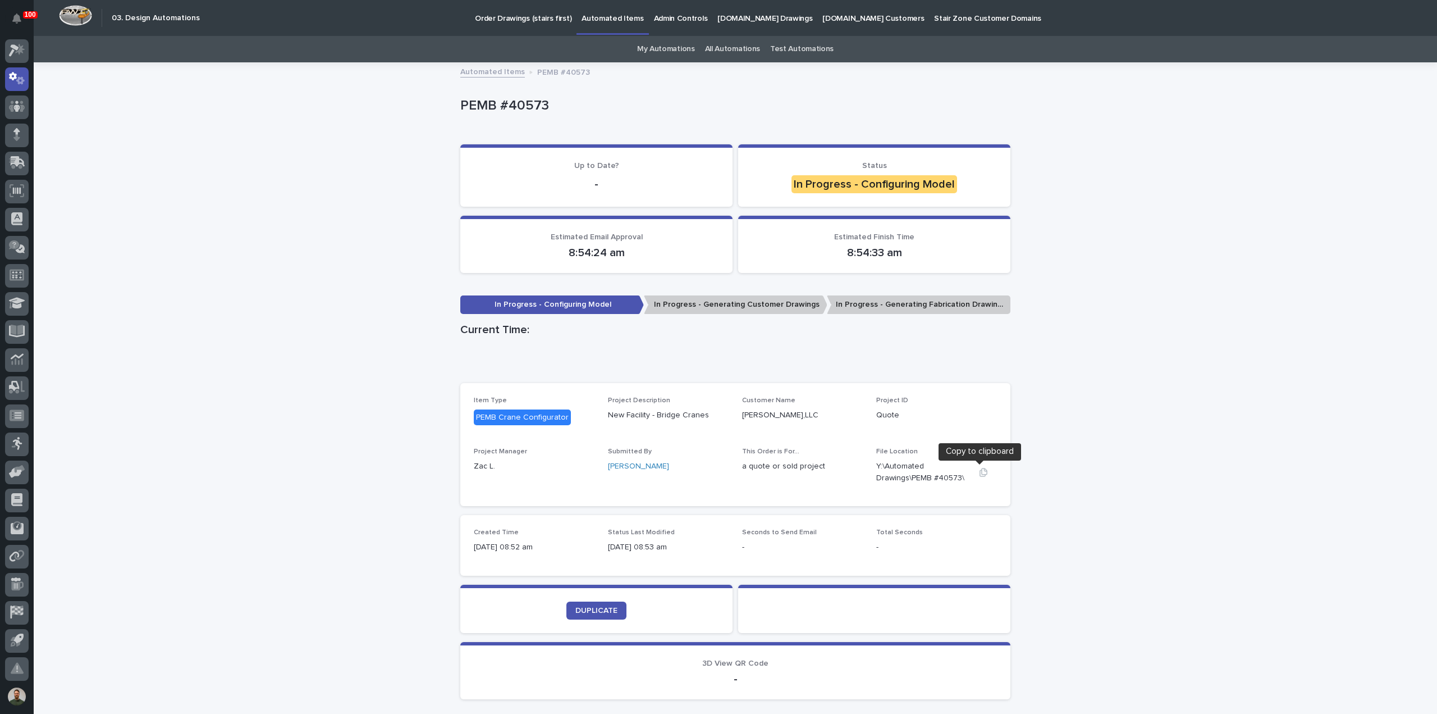
click at [979, 475] on icon "button" at bounding box center [983, 472] width 9 height 9
